Goal: Task Accomplishment & Management: Manage account settings

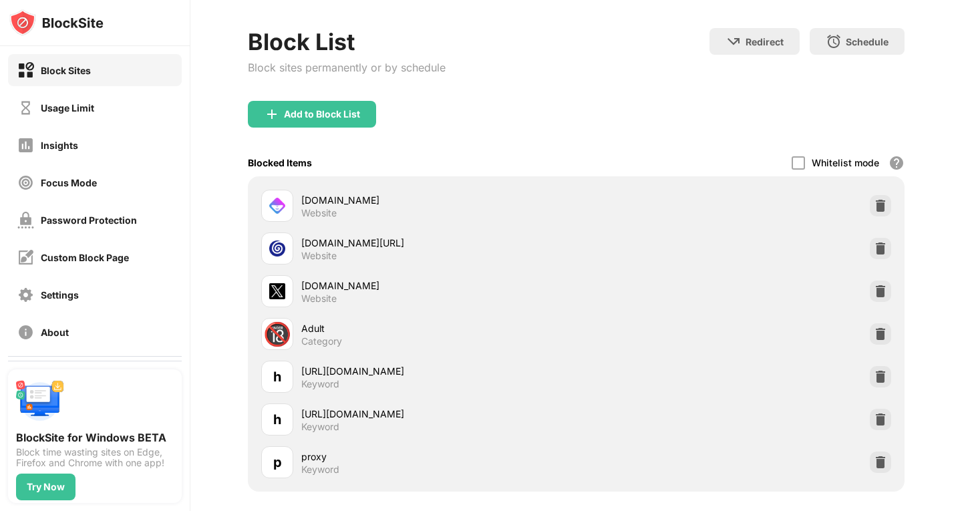
scroll to position [150, 0]
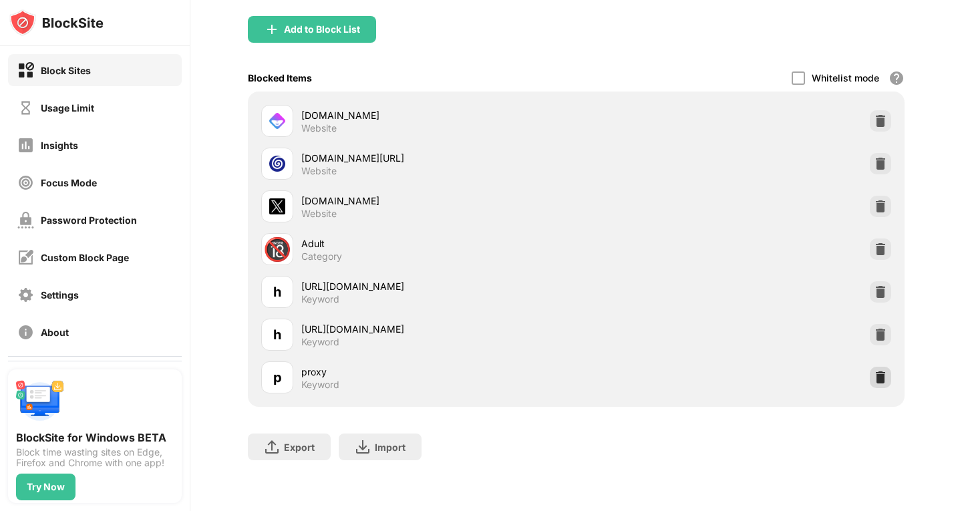
click at [874, 371] on img at bounding box center [880, 377] width 13 height 13
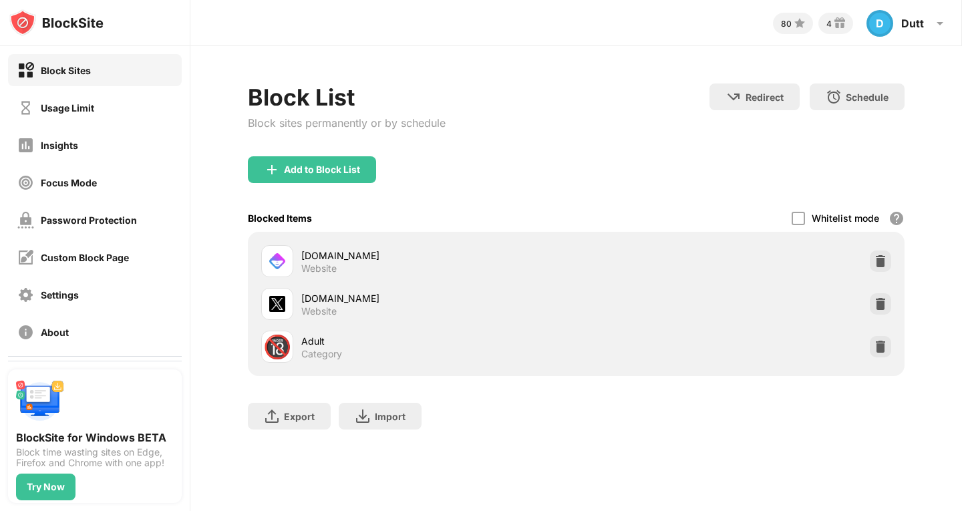
scroll to position [0, 0]
click at [883, 255] on img at bounding box center [880, 261] width 13 height 13
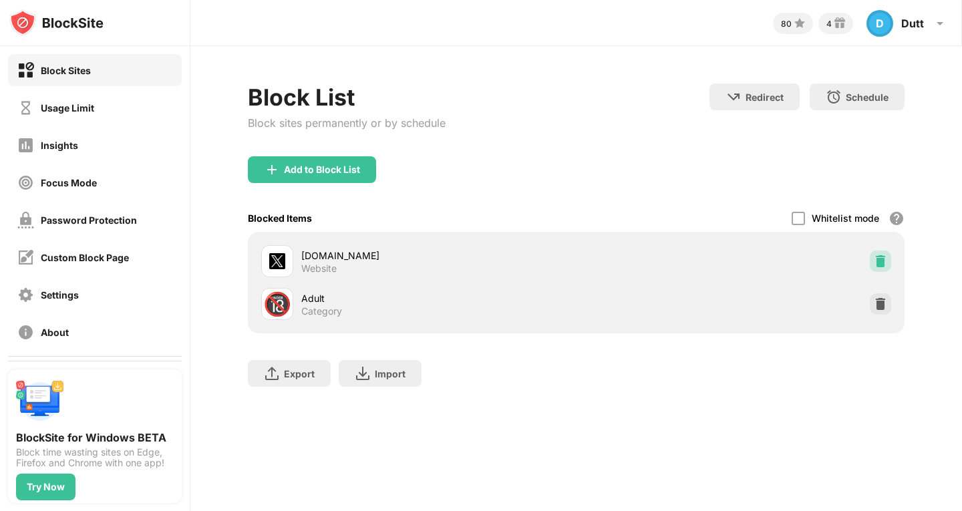
click at [883, 255] on img at bounding box center [880, 261] width 13 height 13
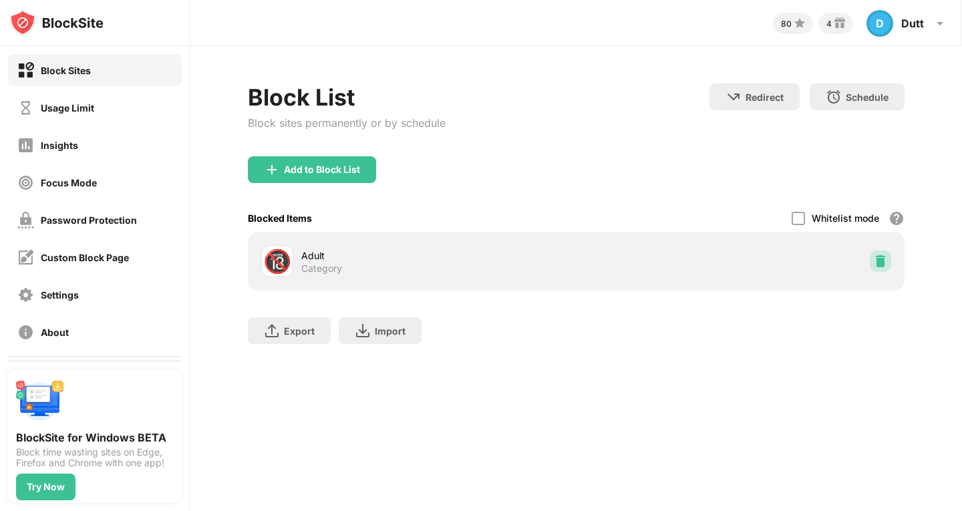
click at [883, 255] on img at bounding box center [880, 261] width 13 height 13
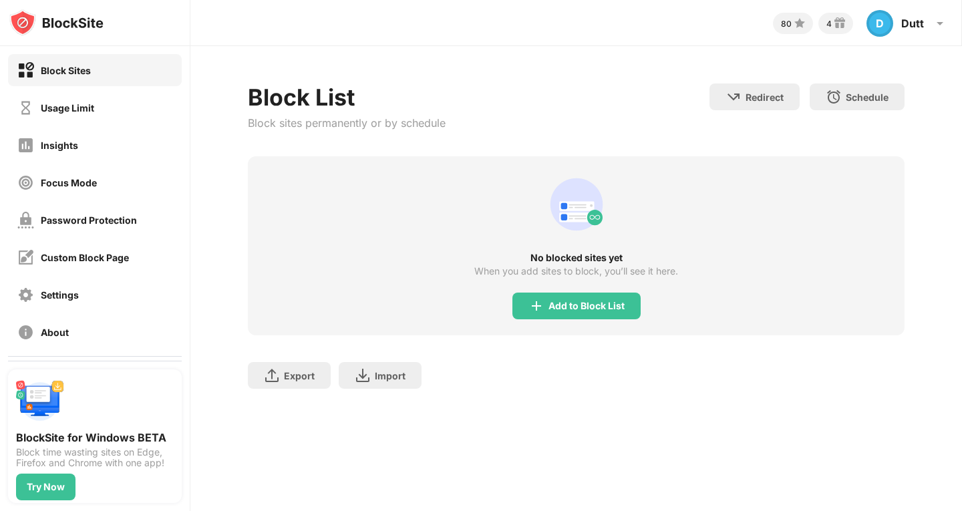
click at [883, 255] on div "No blocked sites yet" at bounding box center [576, 258] width 656 height 11
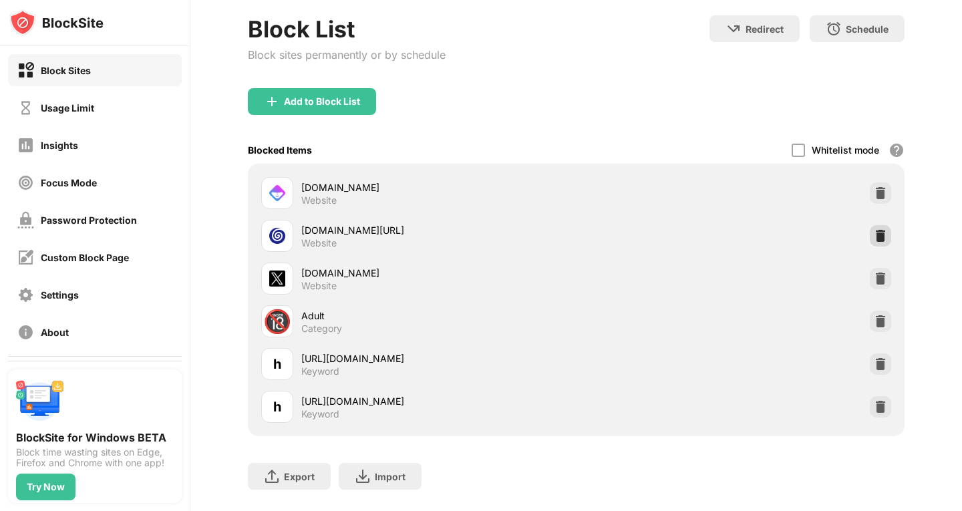
click at [874, 232] on img at bounding box center [880, 235] width 13 height 13
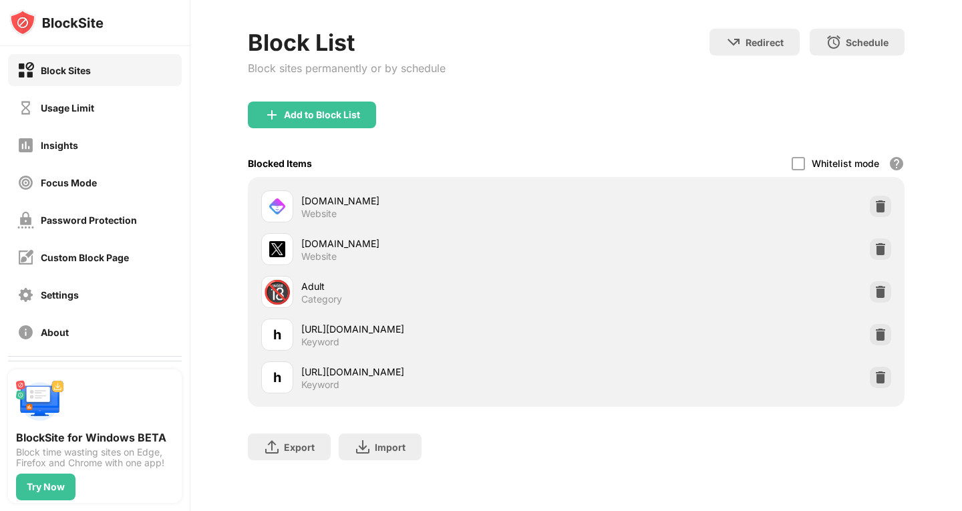
scroll to position [64, 0]
click at [874, 331] on img at bounding box center [880, 334] width 13 height 13
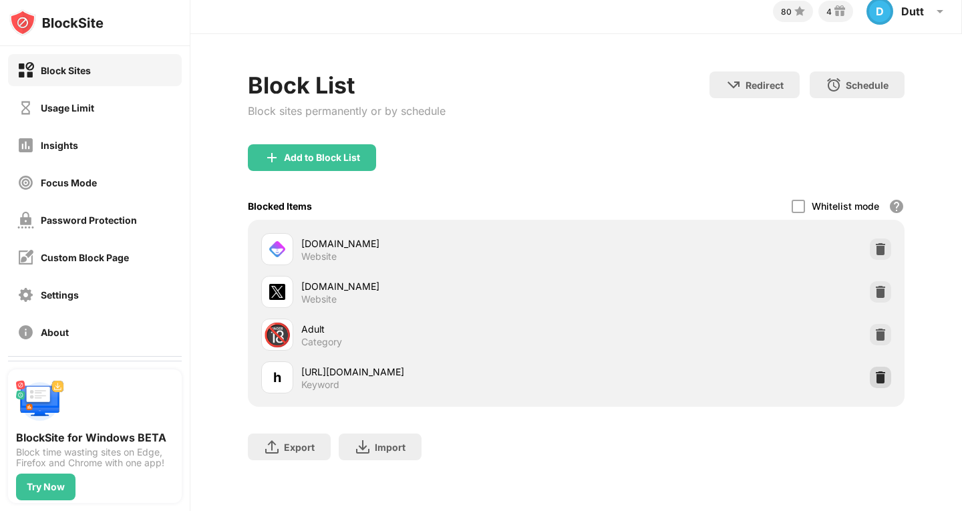
click at [874, 371] on img at bounding box center [880, 377] width 13 height 13
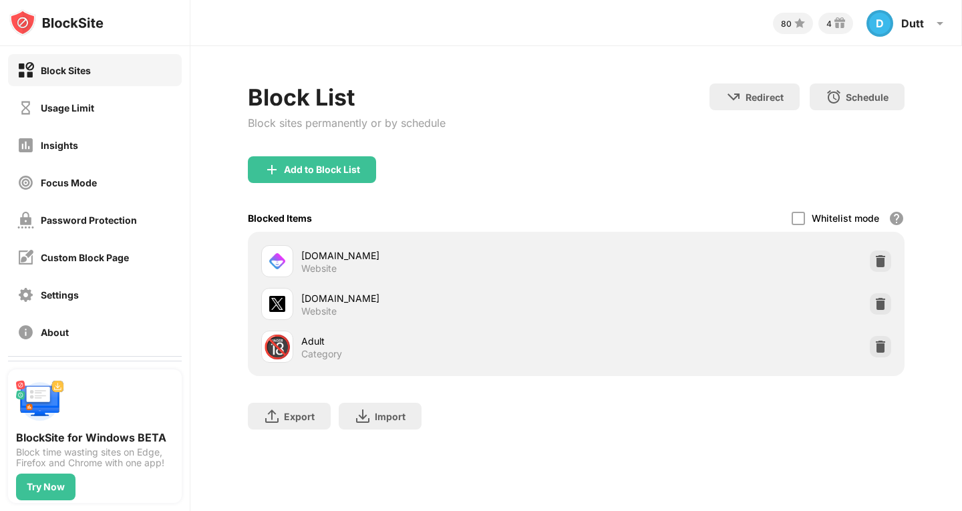
scroll to position [0, 0]
